Goal: Information Seeking & Learning: Learn about a topic

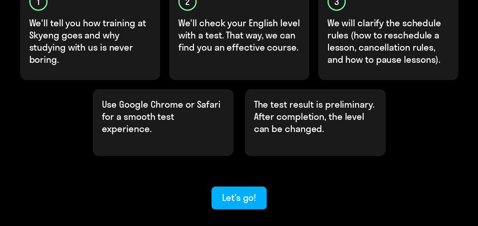
scroll to position [309, 0]
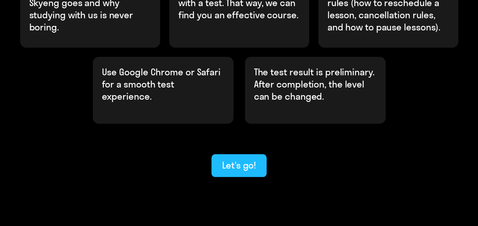
click at [248, 159] on div "Let’s go!" at bounding box center [239, 165] width 34 height 12
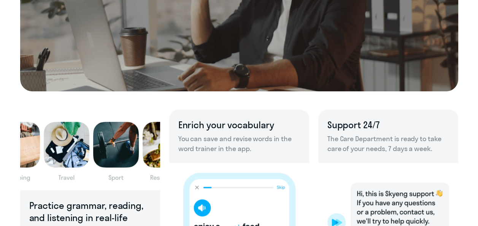
scroll to position [494, 0]
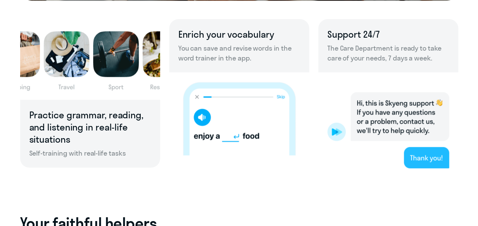
click at [440, 177] on img at bounding box center [388, 124] width 140 height 105
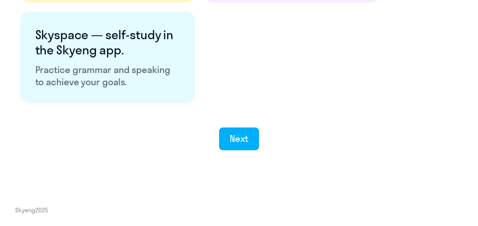
scroll to position [1536, 0]
click at [246, 140] on div "Next" at bounding box center [239, 138] width 19 height 12
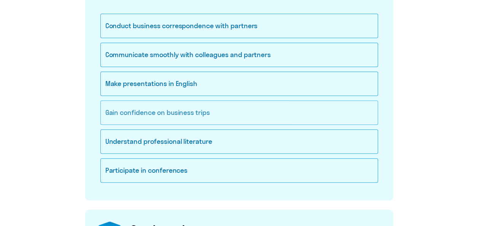
scroll to position [114, 0]
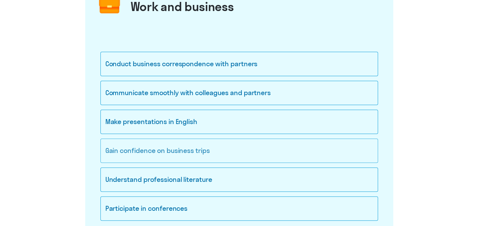
drag, startPoint x: 217, startPoint y: 152, endPoint x: 104, endPoint y: 155, distance: 112.6
click at [104, 155] on div "Gain confidence on business trips" at bounding box center [238, 150] width 277 height 24
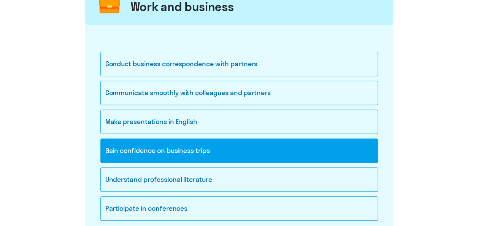
copy div "Gain confidence on business trips"
click at [257, 145] on div "Gain confidence on business trips" at bounding box center [238, 150] width 277 height 24
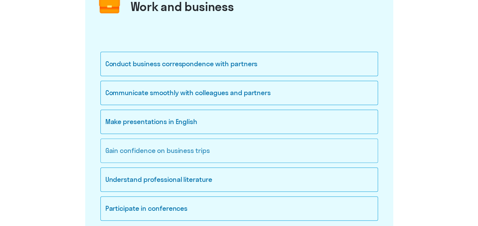
click at [257, 145] on div "Gain confidence on business trips" at bounding box center [238, 150] width 277 height 24
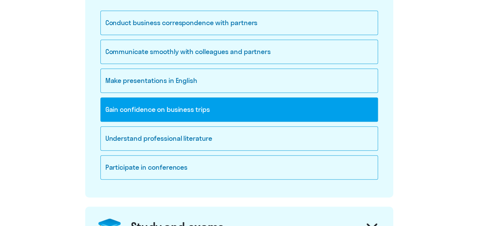
scroll to position [152, 0]
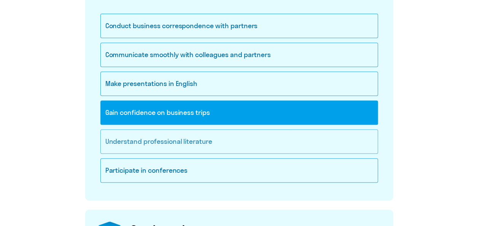
click at [301, 144] on div "Understand professional literature" at bounding box center [238, 141] width 277 height 24
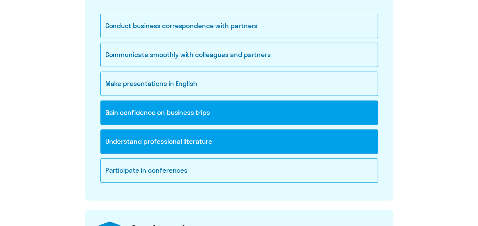
click at [302, 144] on div "Understand professional literature" at bounding box center [238, 141] width 277 height 24
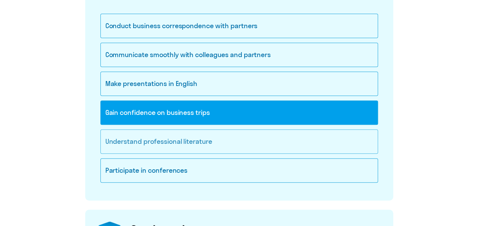
scroll to position [114, 0]
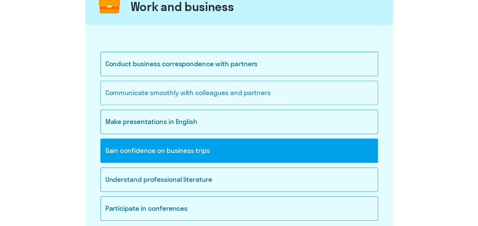
click at [267, 92] on div "Communicate smoothly with colleagues and partners" at bounding box center [238, 93] width 277 height 24
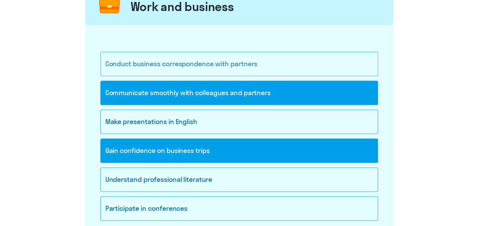
click at [283, 62] on div "Conduct business correspondence with partners" at bounding box center [238, 64] width 277 height 24
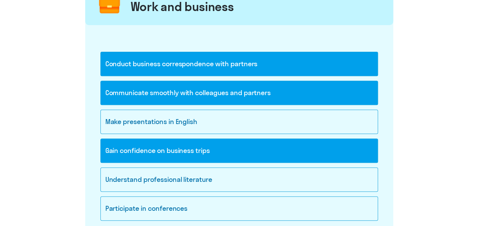
click at [283, 62] on div "Conduct business correspondence with partners" at bounding box center [238, 64] width 277 height 24
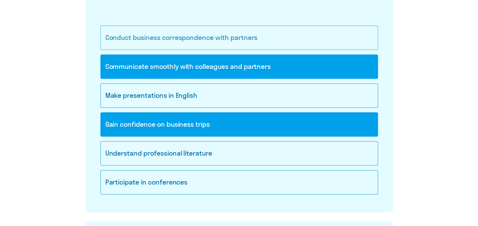
scroll to position [152, 0]
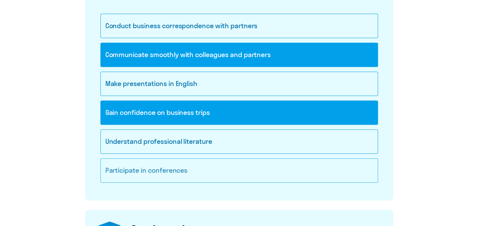
drag, startPoint x: 193, startPoint y: 169, endPoint x: 104, endPoint y: 170, distance: 89.0
click at [104, 170] on div "Participate in conferences" at bounding box center [238, 170] width 277 height 24
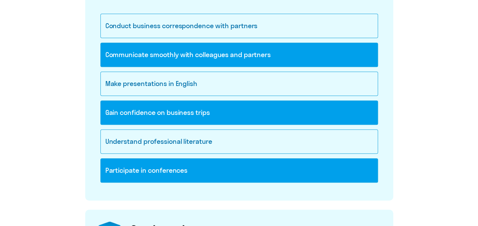
copy div "Participate in conferences"
drag, startPoint x: 361, startPoint y: 206, endPoint x: 360, endPoint y: 200, distance: 5.8
click at [361, 205] on div "Work and business Conduct business correspondence with partners Communicate smo…" at bounding box center [239, 197] width 308 height 501
drag, startPoint x: 405, startPoint y: 155, endPoint x: 320, endPoint y: 167, distance: 86.0
click at [405, 155] on onb-ai-goals-route "Please, tell us why do you need English? Work and business Conduct business cor…" at bounding box center [238, 198] width 447 height 600
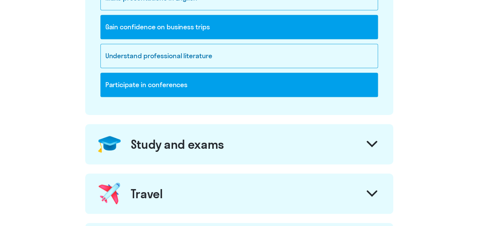
scroll to position [304, 0]
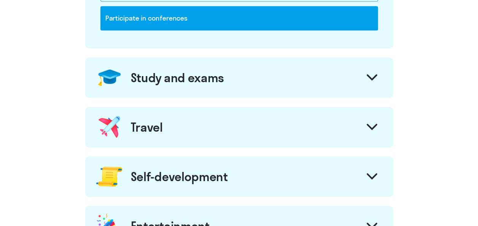
click at [329, 84] on div "Study and exams" at bounding box center [239, 77] width 308 height 40
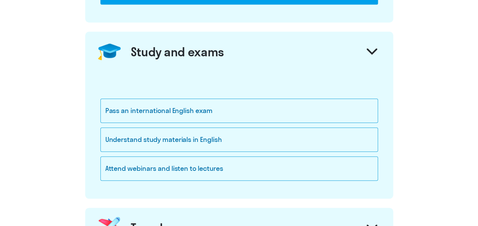
scroll to position [342, 0]
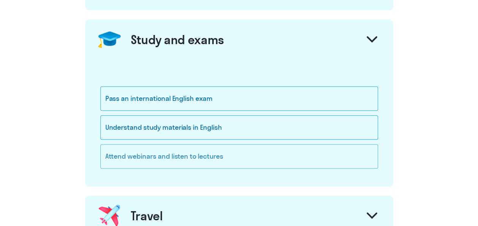
click at [242, 152] on div "Attend webinars and listen to lectures" at bounding box center [238, 156] width 277 height 24
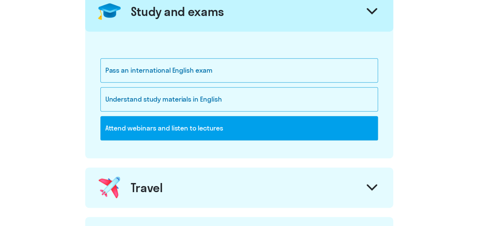
scroll to position [380, 0]
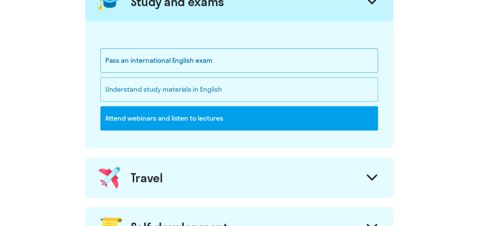
click at [249, 88] on div "Understand study materials in English" at bounding box center [238, 89] width 277 height 24
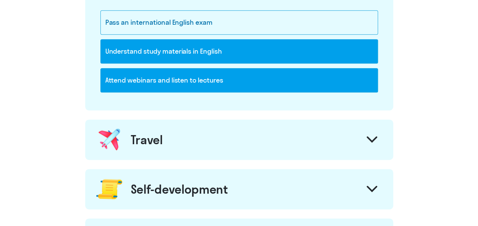
click at [302, 144] on div "Travel" at bounding box center [239, 139] width 308 height 40
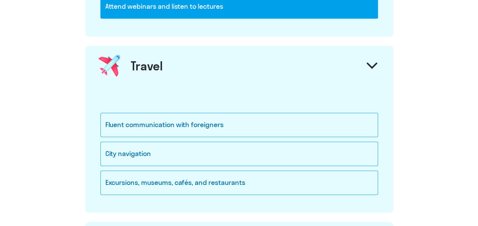
scroll to position [494, 0]
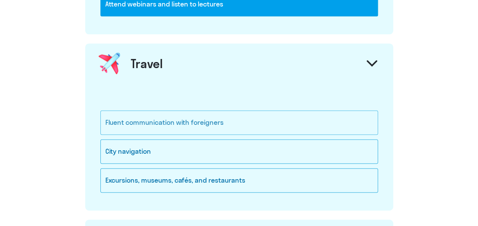
click at [290, 114] on div "Fluent communication with foreigners" at bounding box center [238, 122] width 277 height 24
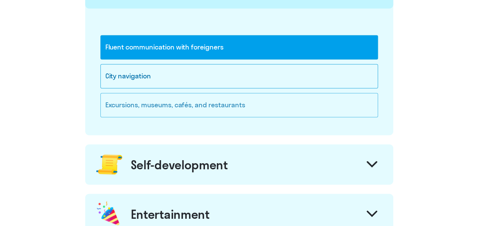
scroll to position [570, 0]
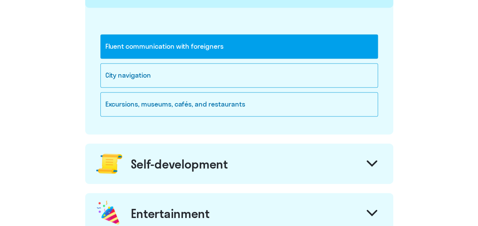
click at [319, 166] on div "Self-development" at bounding box center [239, 163] width 308 height 40
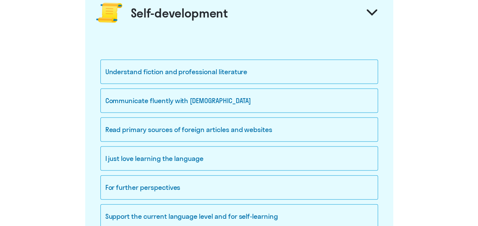
scroll to position [722, 0]
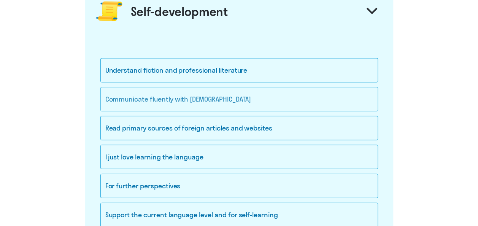
click at [265, 100] on div "Communicate fluently with [DEMOGRAPHIC_DATA]" at bounding box center [238, 99] width 277 height 24
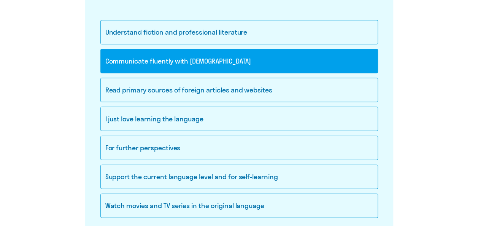
scroll to position [798, 0]
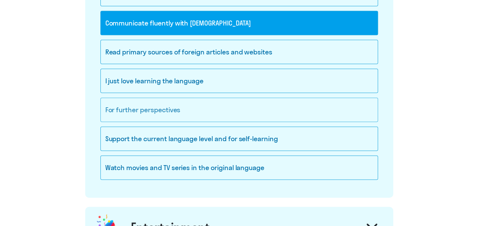
click at [268, 109] on div "For further perspectives" at bounding box center [238, 110] width 277 height 24
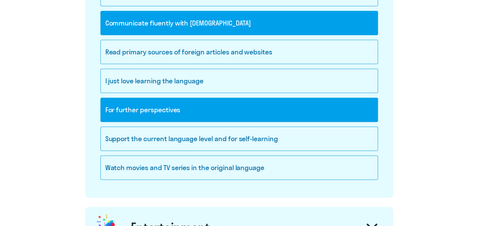
drag, startPoint x: 298, startPoint y: 135, endPoint x: 41, endPoint y: 147, distance: 257.6
copy div "Support the current language level and for self-learning"
click at [175, 133] on div "Support the current language level and for self-learning" at bounding box center [238, 139] width 277 height 24
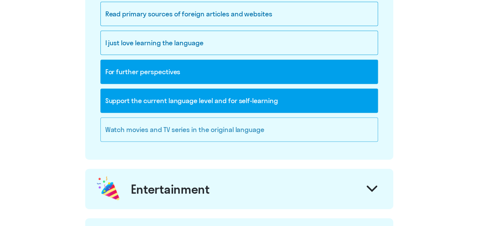
scroll to position [912, 0]
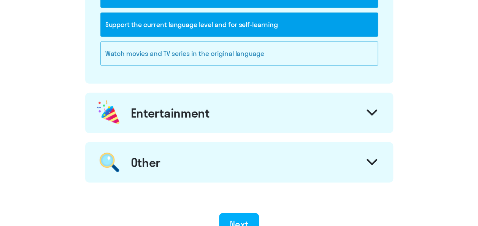
click at [280, 45] on div "Watch movies and TV series in the original language" at bounding box center [238, 53] width 277 height 24
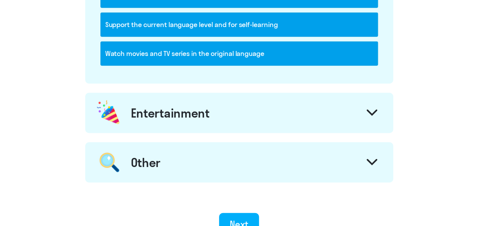
click at [294, 47] on div "Watch movies and TV series in the original language" at bounding box center [238, 53] width 277 height 24
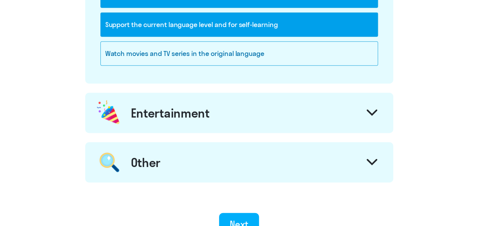
click at [302, 108] on div "Entertainment" at bounding box center [239, 113] width 308 height 40
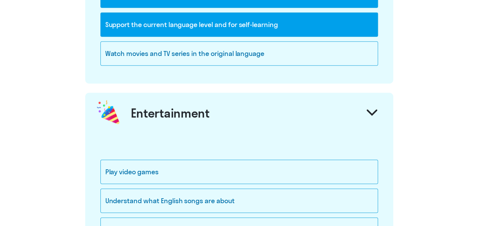
scroll to position [988, 0]
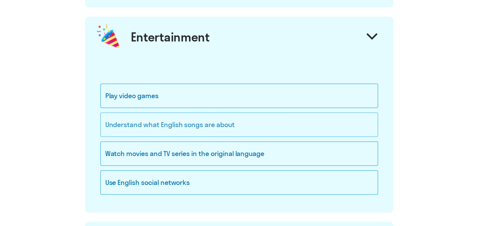
click at [298, 123] on div "Understand what English songs are about" at bounding box center [238, 125] width 277 height 24
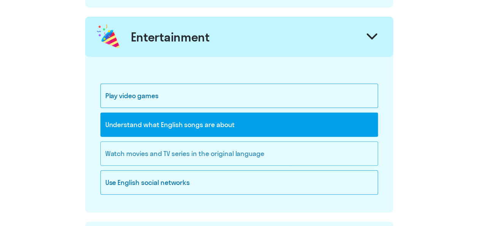
click at [300, 144] on div "Watch movies and TV series in the original language" at bounding box center [238, 153] width 277 height 24
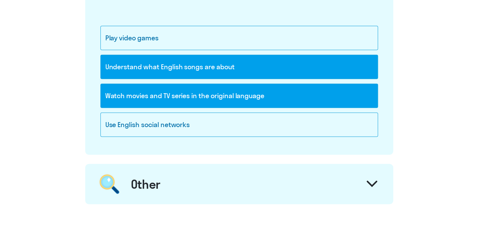
scroll to position [1064, 0]
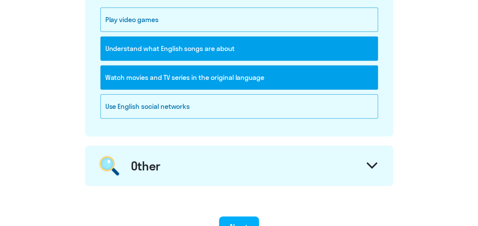
click at [302, 146] on div "Other" at bounding box center [239, 166] width 308 height 40
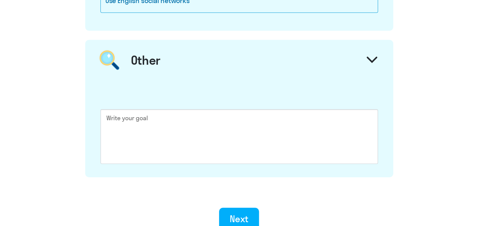
scroll to position [1178, 0]
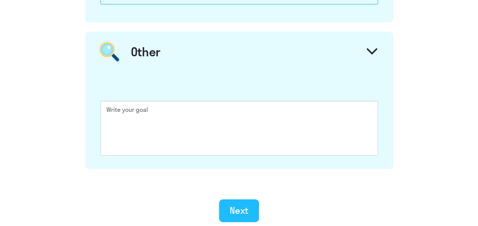
click at [246, 206] on div "Next" at bounding box center [239, 210] width 19 height 12
